Goal: Task Accomplishment & Management: Manage account settings

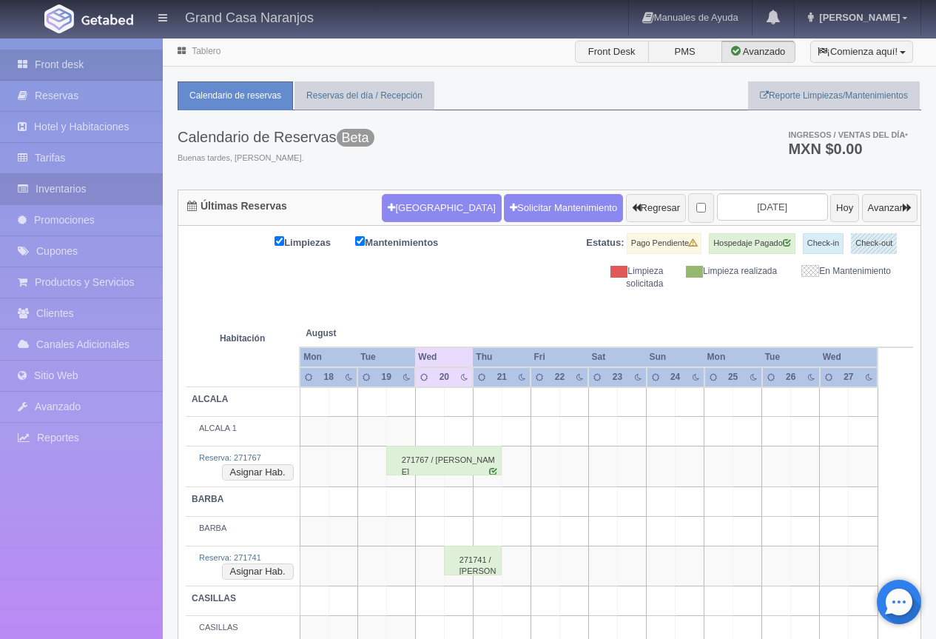
click at [73, 189] on link "Inventarios" at bounding box center [81, 189] width 163 height 30
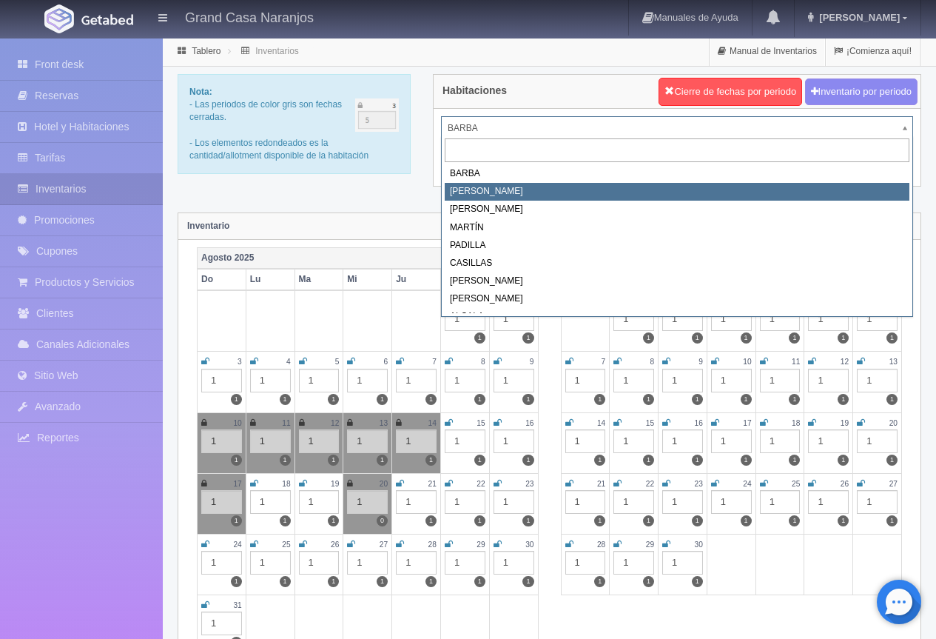
select select "2060"
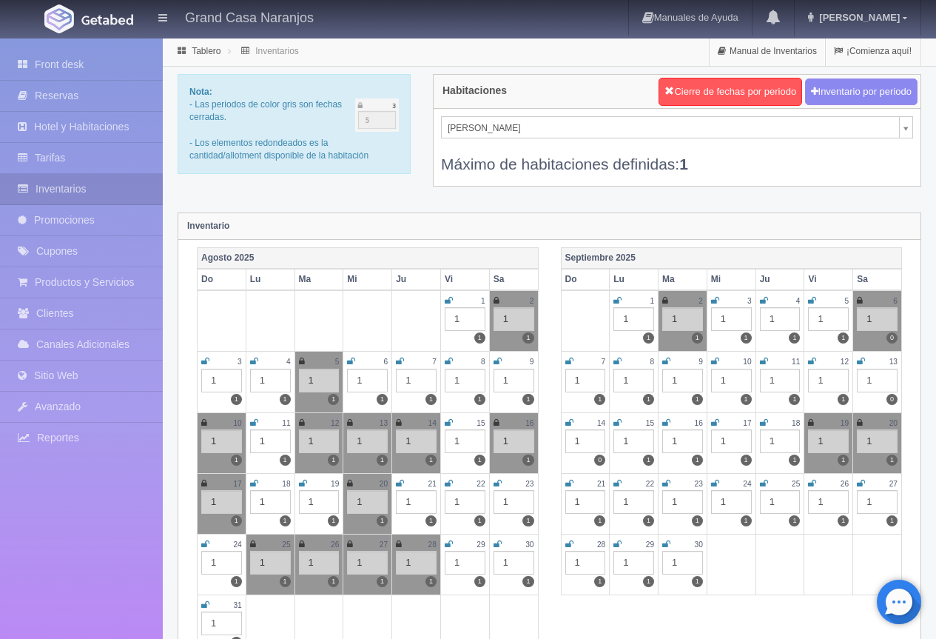
click at [663, 485] on icon at bounding box center [667, 483] width 8 height 9
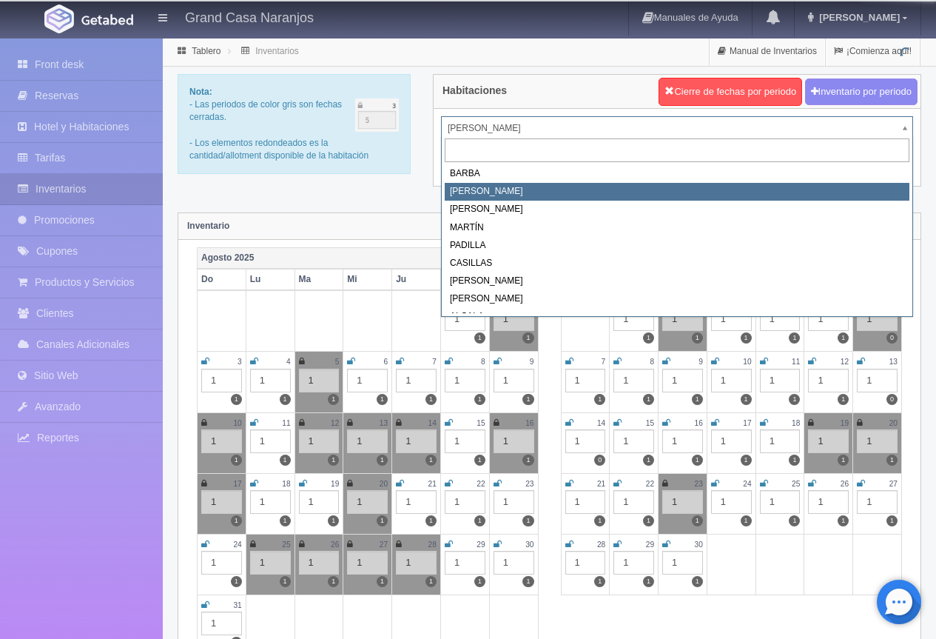
drag, startPoint x: 511, startPoint y: 126, endPoint x: 493, endPoint y: 167, distance: 44.4
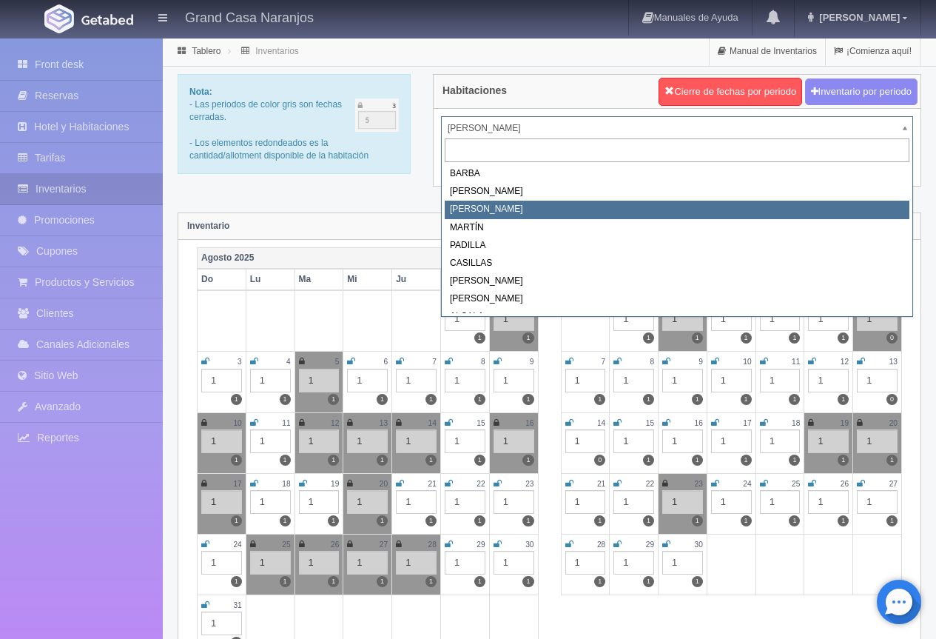
select select "2062"
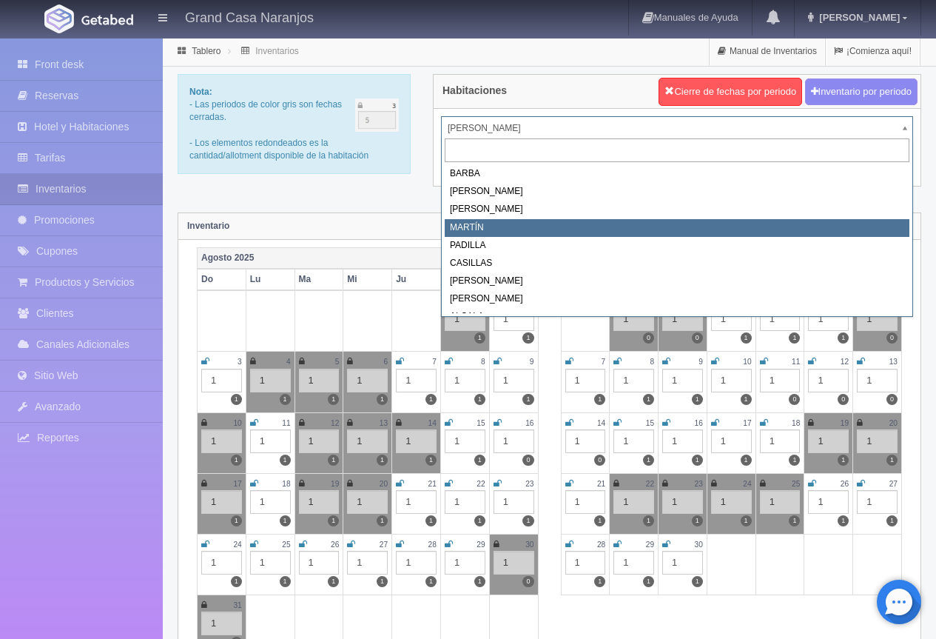
select select "2063"
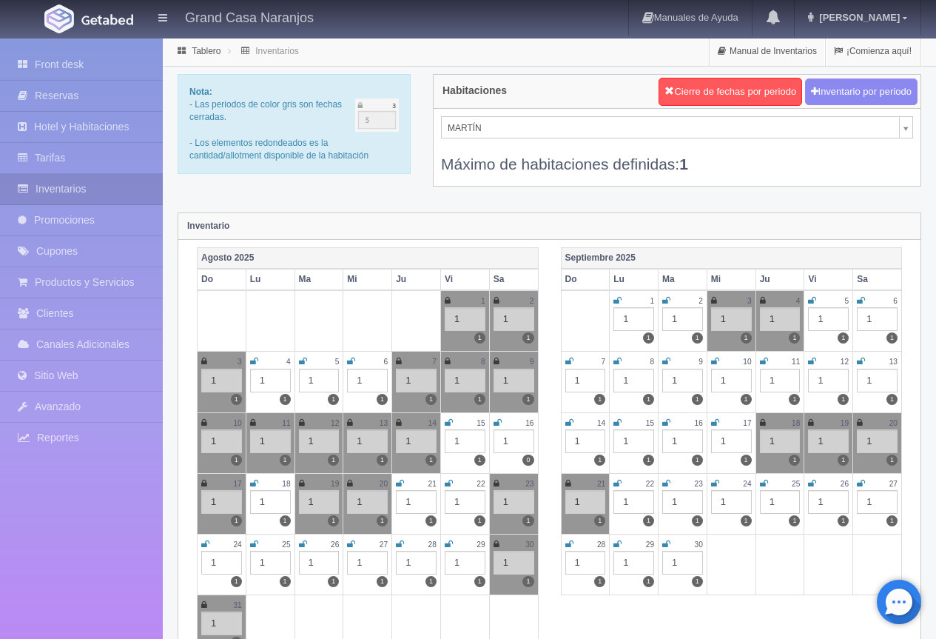
click at [668, 483] on icon at bounding box center [667, 483] width 8 height 9
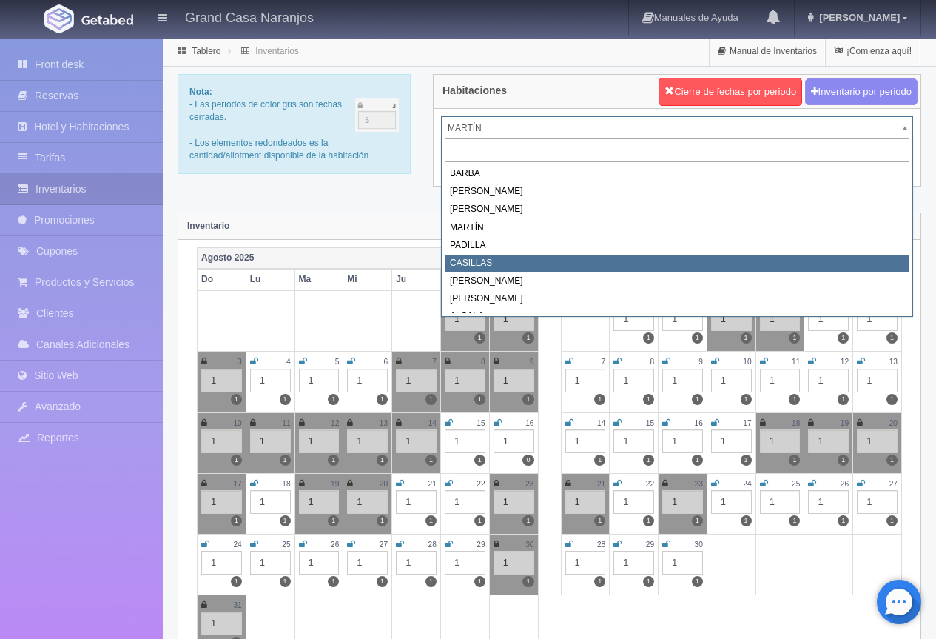
select select "2065"
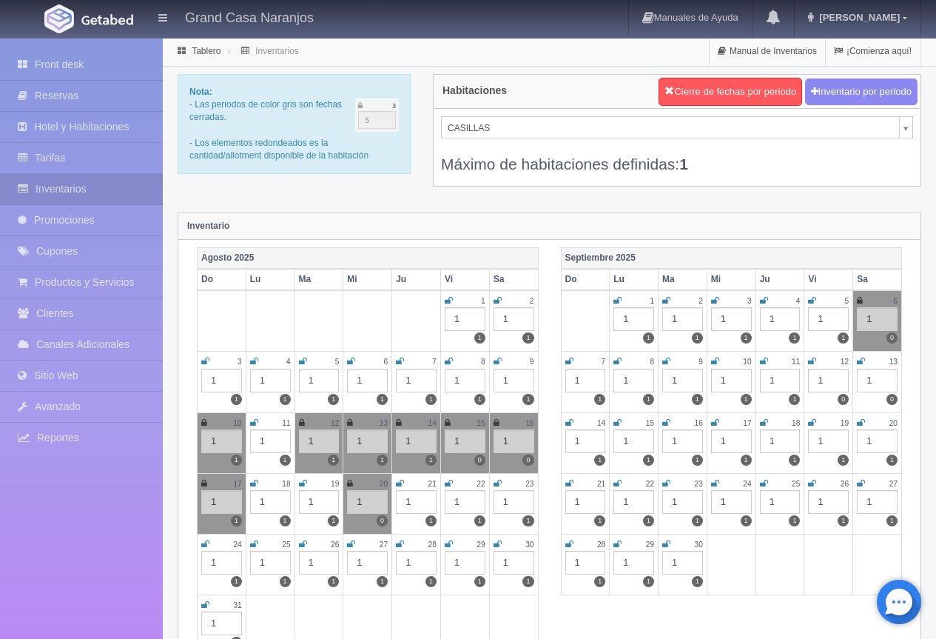
click at [660, 484] on td "23 1 1" at bounding box center [683, 503] width 49 height 61
click at [664, 483] on icon at bounding box center [667, 483] width 8 height 9
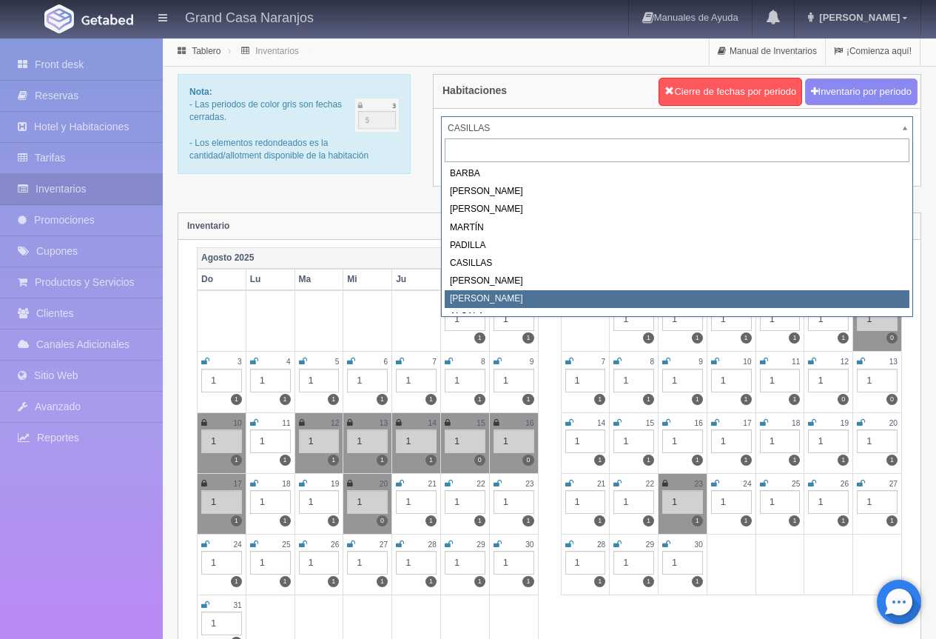
select select "2067"
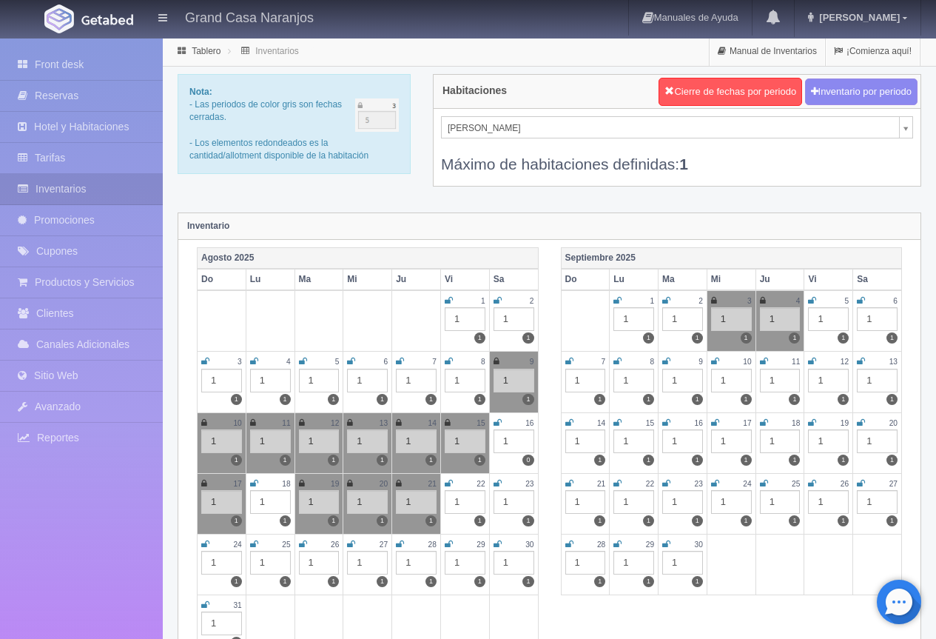
click at [664, 484] on icon at bounding box center [667, 483] width 8 height 9
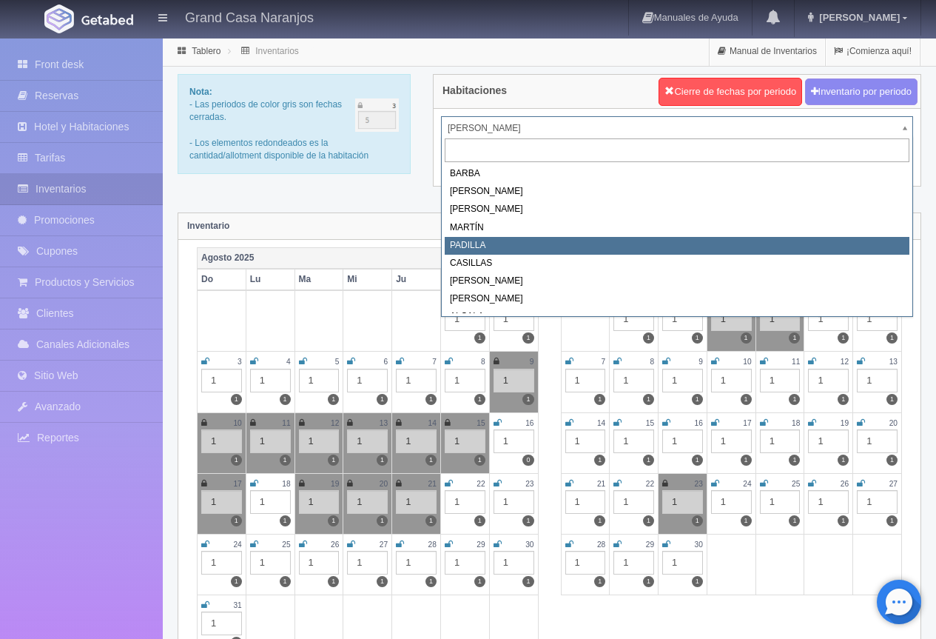
scroll to position [13, 0]
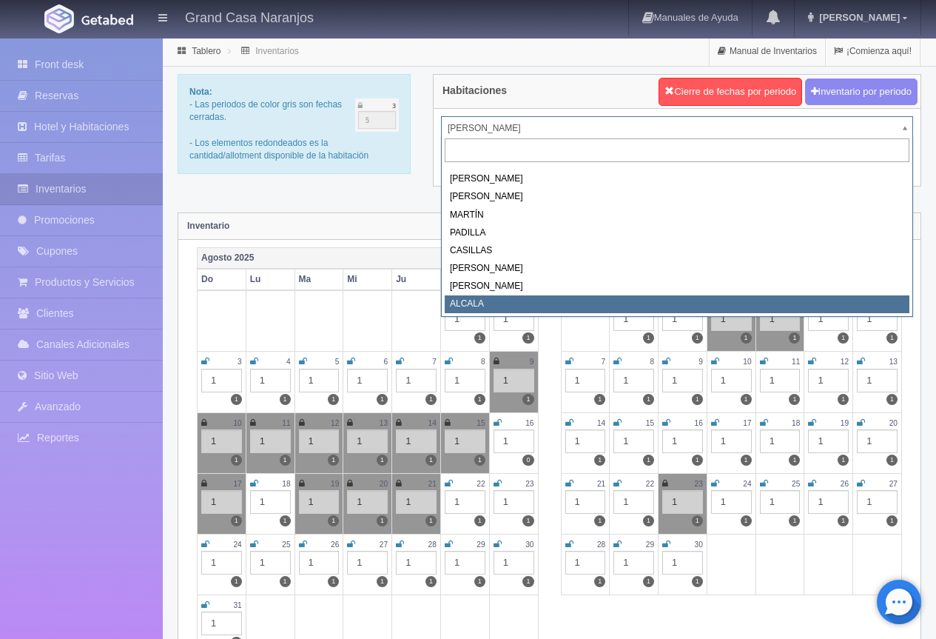
select select "2222"
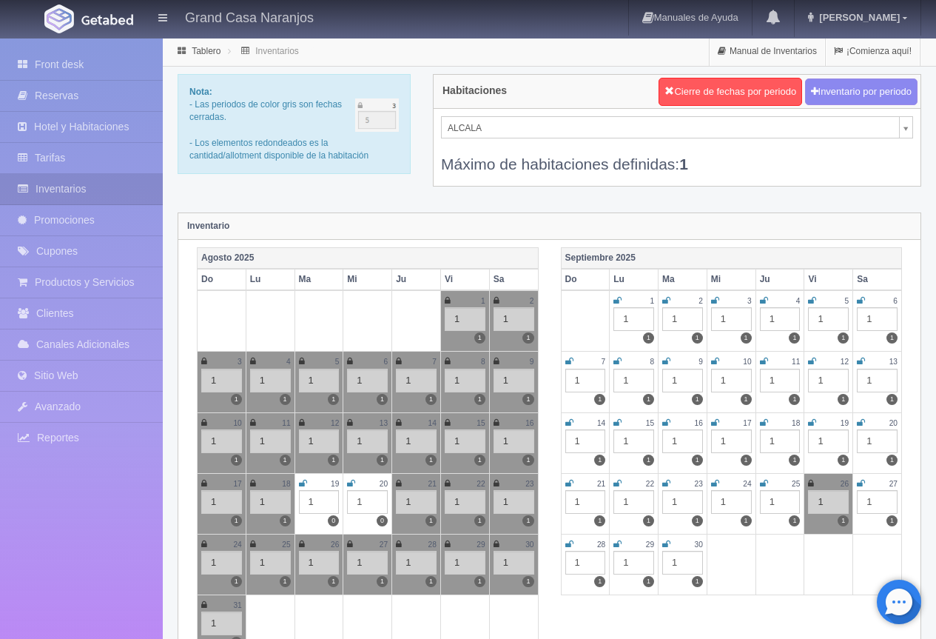
click at [666, 481] on icon at bounding box center [667, 483] width 8 height 9
